Goal: Task Accomplishment & Management: Complete application form

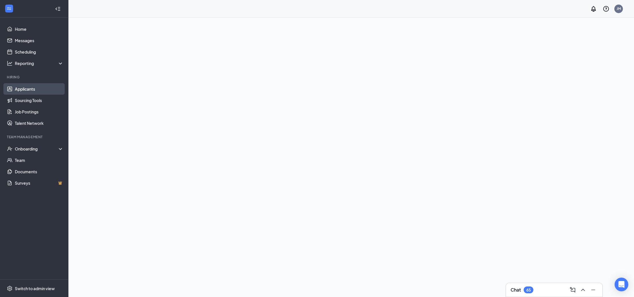
click at [31, 91] on link "Applicants" at bounding box center [39, 88] width 49 height 11
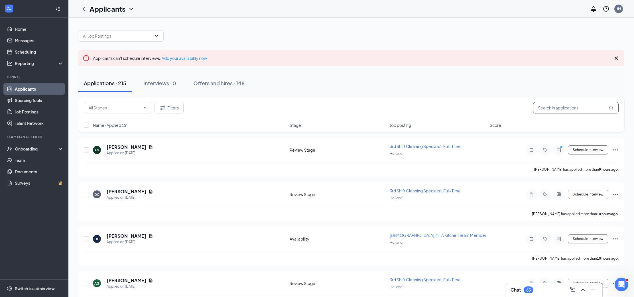
click at [565, 109] on input "text" at bounding box center [576, 107] width 86 height 11
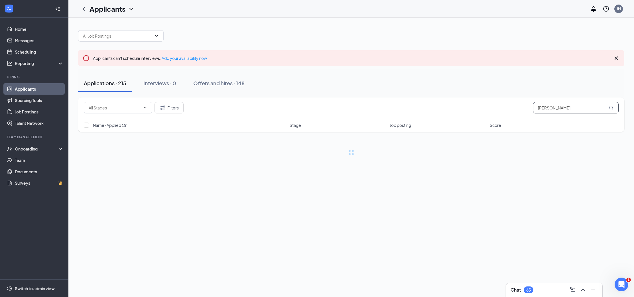
click at [544, 109] on input "[PERSON_NAME]" at bounding box center [576, 107] width 86 height 11
click at [543, 108] on input "[PERSON_NAME]" at bounding box center [576, 107] width 86 height 11
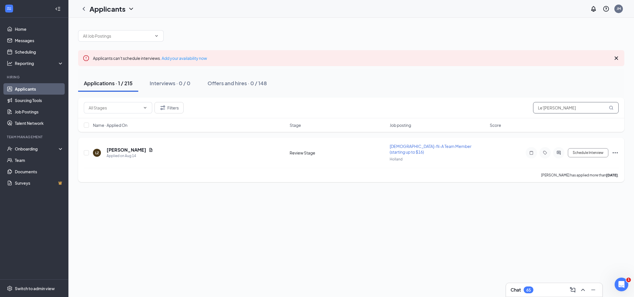
type input "Le'[PERSON_NAME]"
click at [614, 150] on icon "Ellipses" at bounding box center [615, 152] width 7 height 7
click at [586, 163] on p "[PERSON_NAME] as hired" at bounding box center [589, 162] width 49 height 6
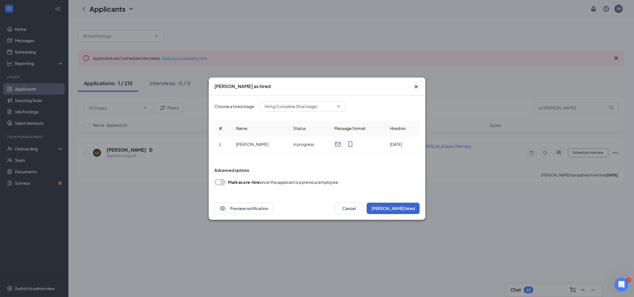
click at [401, 209] on button "[PERSON_NAME] hired" at bounding box center [393, 208] width 53 height 11
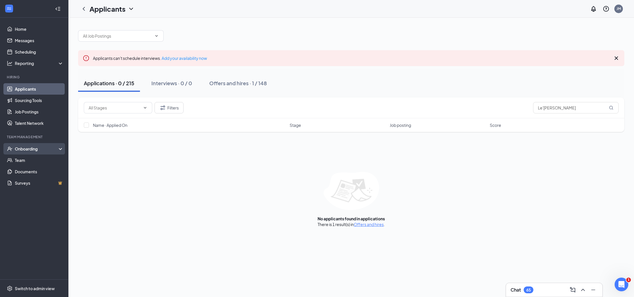
click at [24, 147] on div "Onboarding" at bounding box center [37, 149] width 44 height 6
click at [24, 159] on link "Overview" at bounding box center [39, 160] width 49 height 11
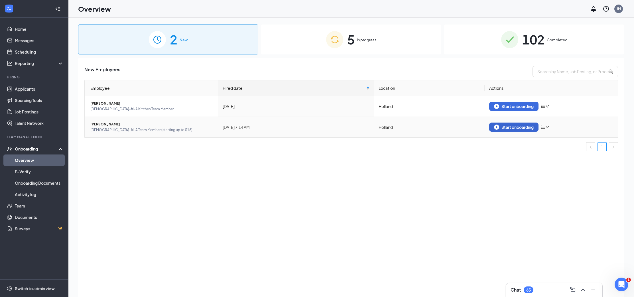
click at [514, 127] on div "Start onboarding" at bounding box center [514, 127] width 40 height 5
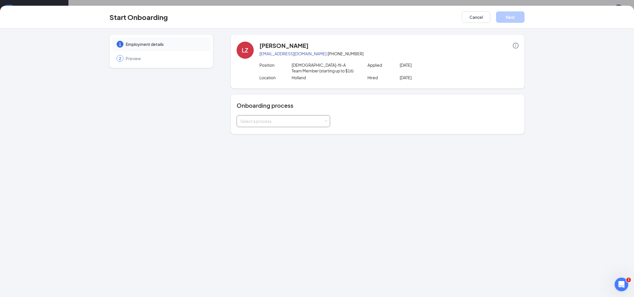
click at [327, 120] on span at bounding box center [326, 121] width 3 height 3
click at [302, 143] on span "Onboarding documents 16-17 year olds" at bounding box center [276, 143] width 74 height 5
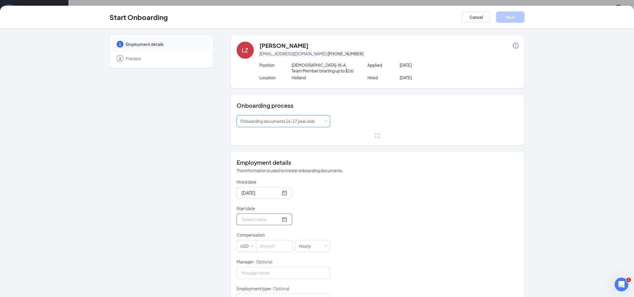
click at [283, 219] on div at bounding box center [265, 219] width 46 height 7
type input "[DATE]"
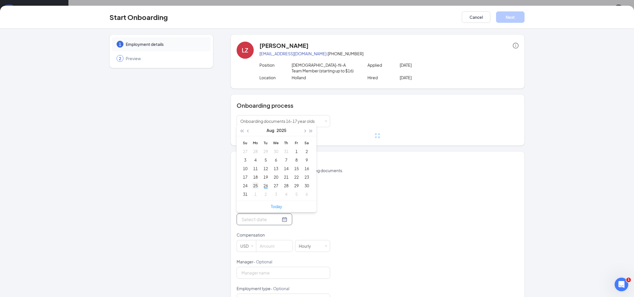
type input "[DATE]"
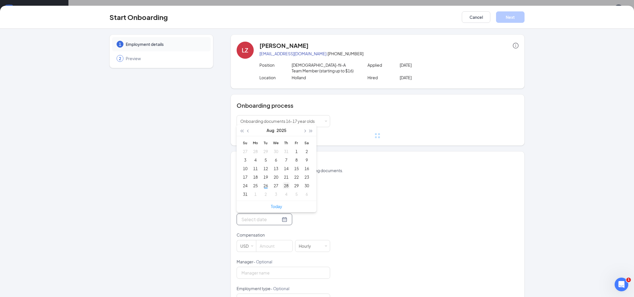
type input "[DATE]"
click at [287, 187] on div "28" at bounding box center [286, 185] width 7 height 7
click at [266, 248] on input at bounding box center [274, 245] width 36 height 11
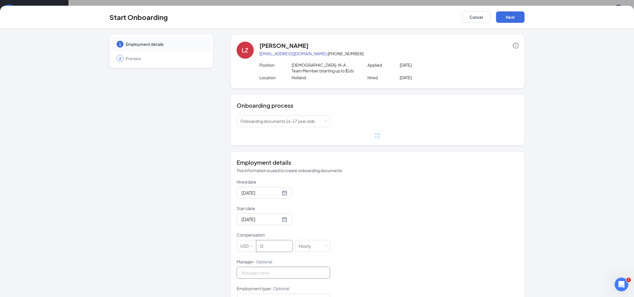
type input "12"
click at [251, 275] on input "Manager - Optional" at bounding box center [284, 273] width 94 height 12
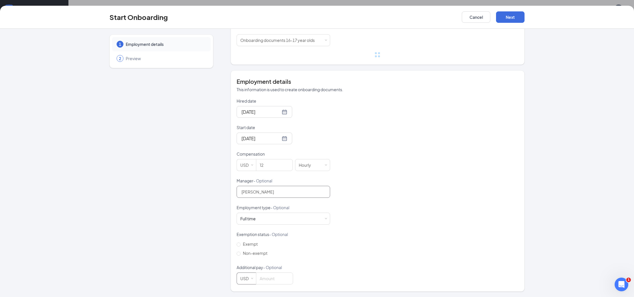
scroll to position [81, 0]
type input "[PERSON_NAME]"
click at [328, 219] on div "Full time Works 30+ hours per week and is reasonably expected to work" at bounding box center [284, 219] width 94 height 12
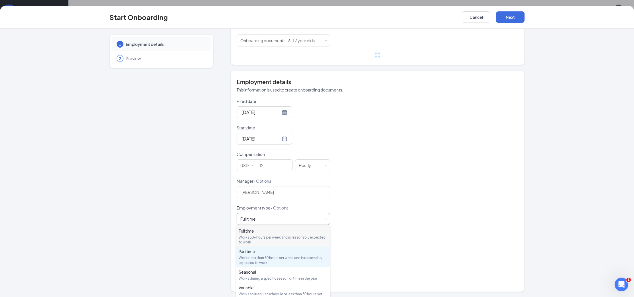
click at [245, 257] on div "Works less than 30 hours per week and is reasonably expected to work" at bounding box center [283, 261] width 89 height 10
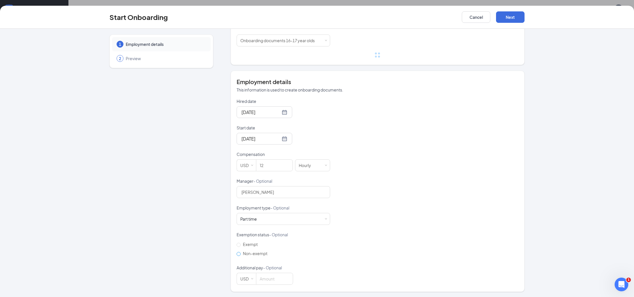
click at [240, 255] on input "Non-exempt" at bounding box center [239, 254] width 4 height 4
radio input "true"
click at [518, 13] on button "Next" at bounding box center [510, 16] width 29 height 11
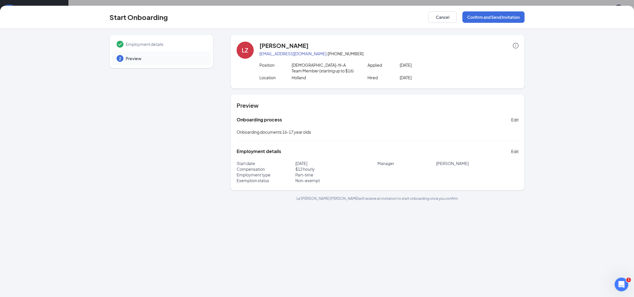
scroll to position [0, 0]
click at [494, 18] on button "Confirm and Send Invitation" at bounding box center [494, 16] width 62 height 11
